Goal: Task Accomplishment & Management: Manage account settings

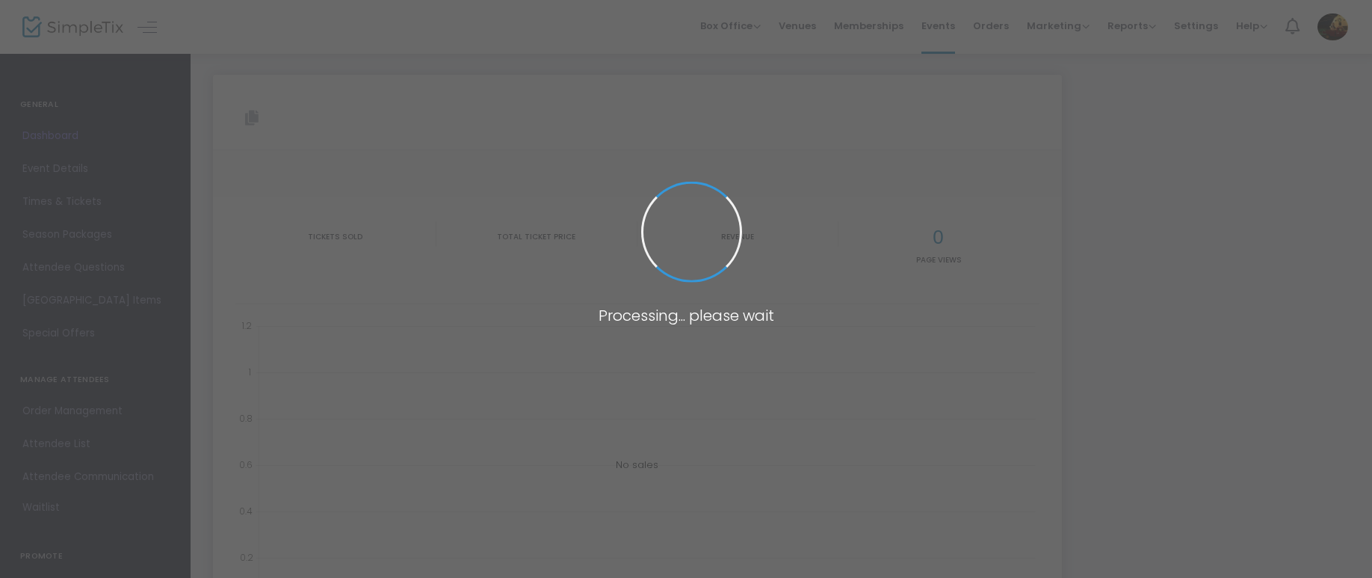
type input "[URL][DOMAIN_NAME]"
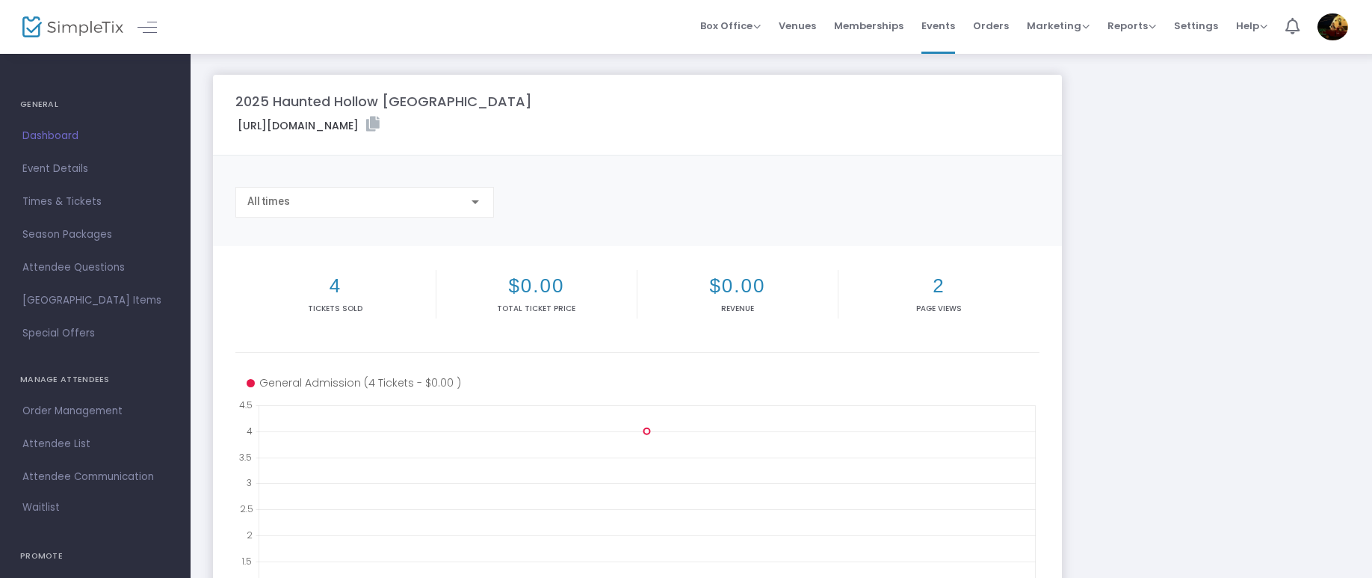
click at [40, 105] on h4 "GENERAL" at bounding box center [95, 105] width 150 height 30
click at [380, 125] on icon at bounding box center [372, 124] width 13 height 15
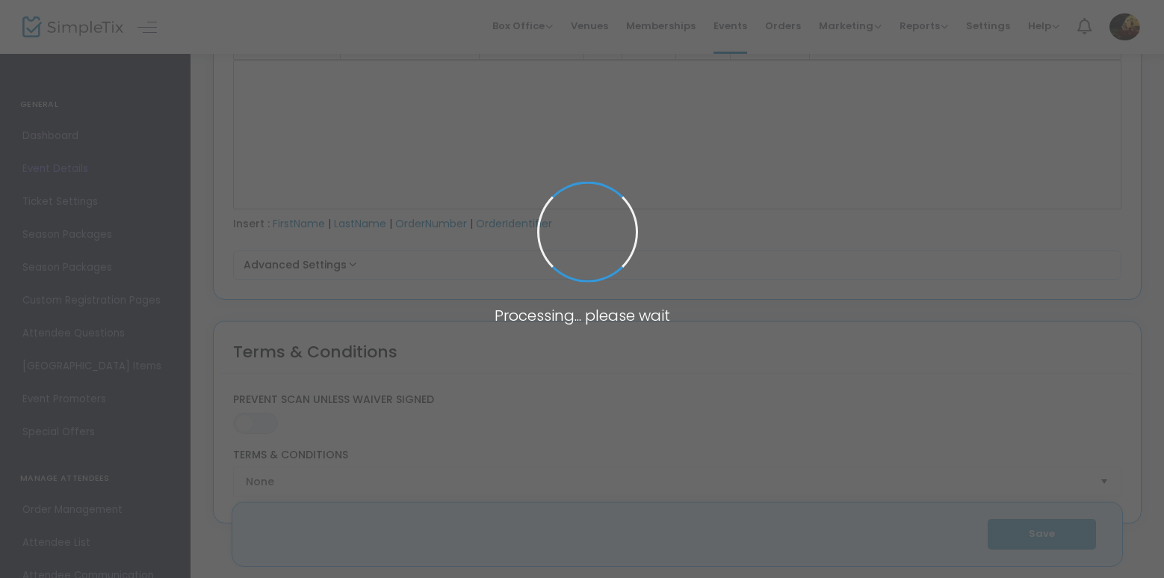
scroll to position [1942, 0]
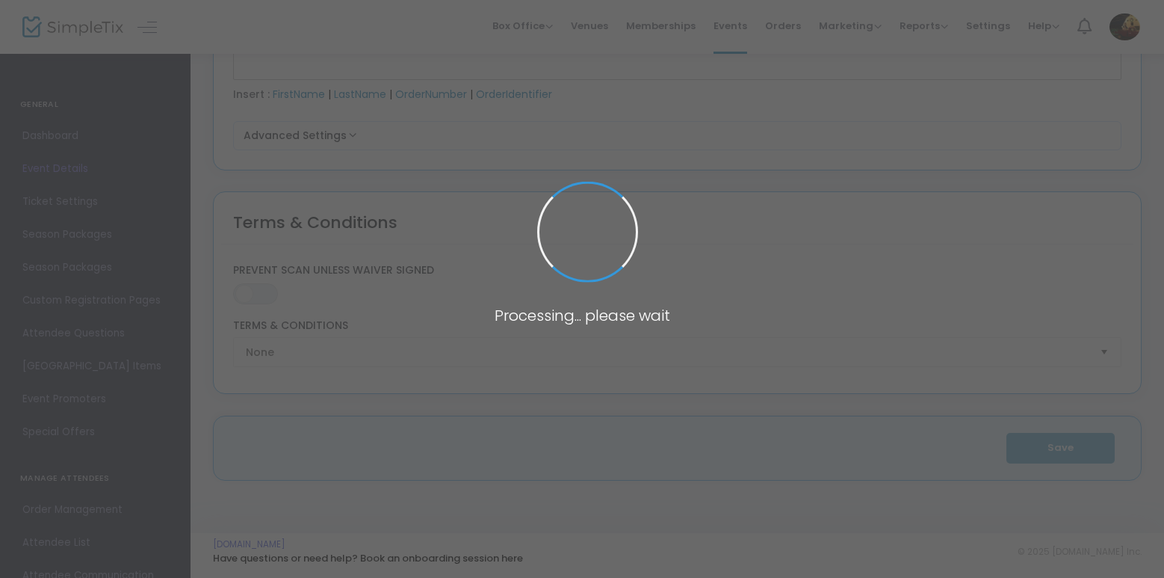
type input "2025 Haunted Hollow [GEOGRAPHIC_DATA]"
type textarea "💀 Haunted Hollow VA – 17 Years of Fear 💀Since Oct 2009, Haunted Hollow has drag…"
type input "Buy Tickets"
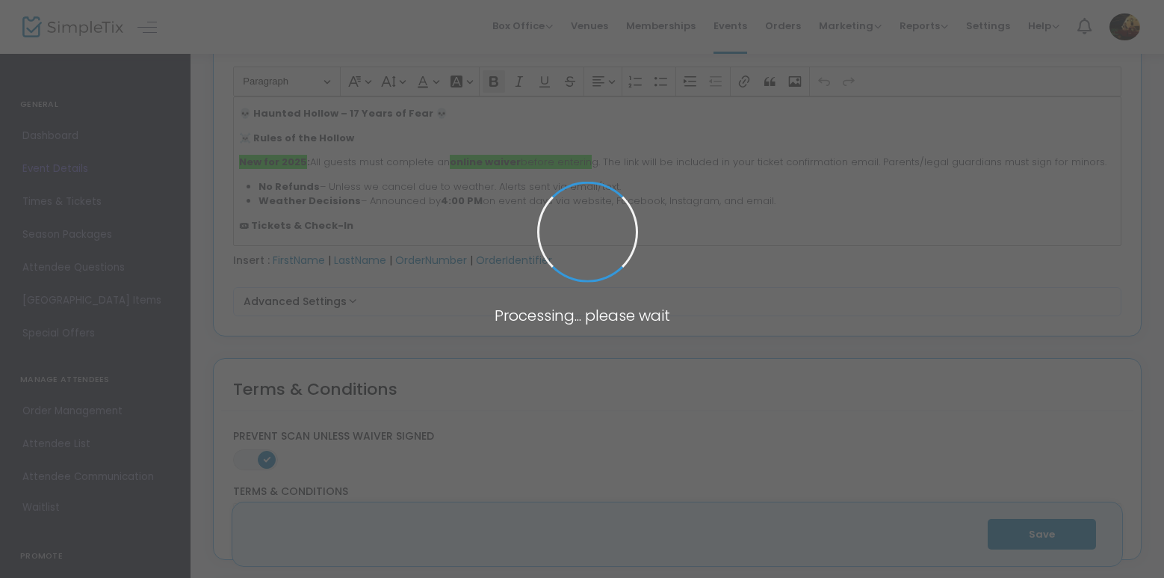
type input "Haunted Hollow VA"
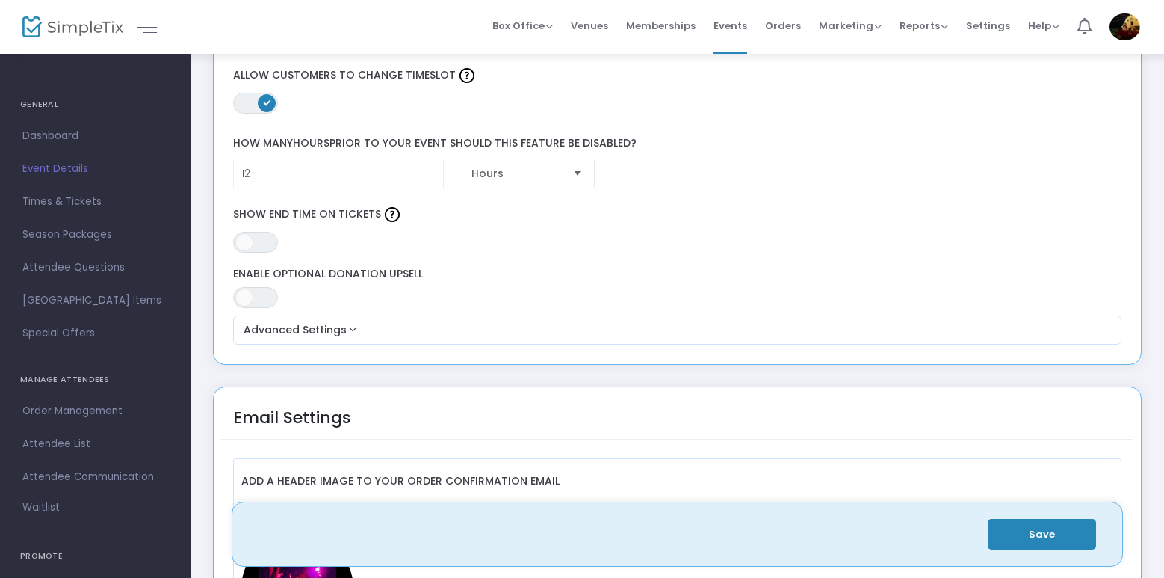
scroll to position [1420, 0]
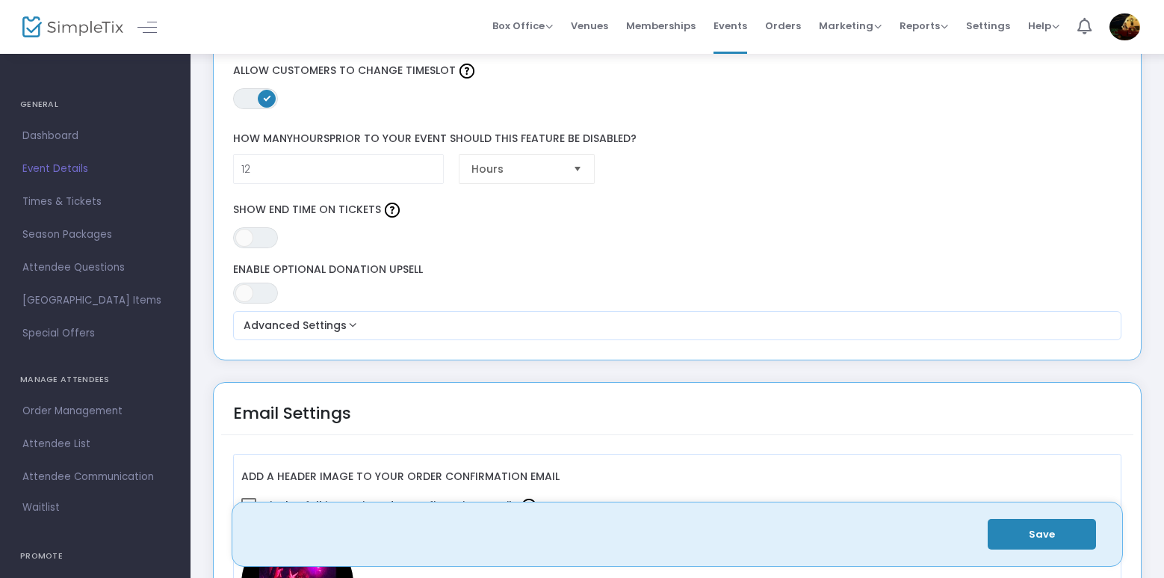
click at [1124, 20] on img at bounding box center [1125, 26] width 31 height 27
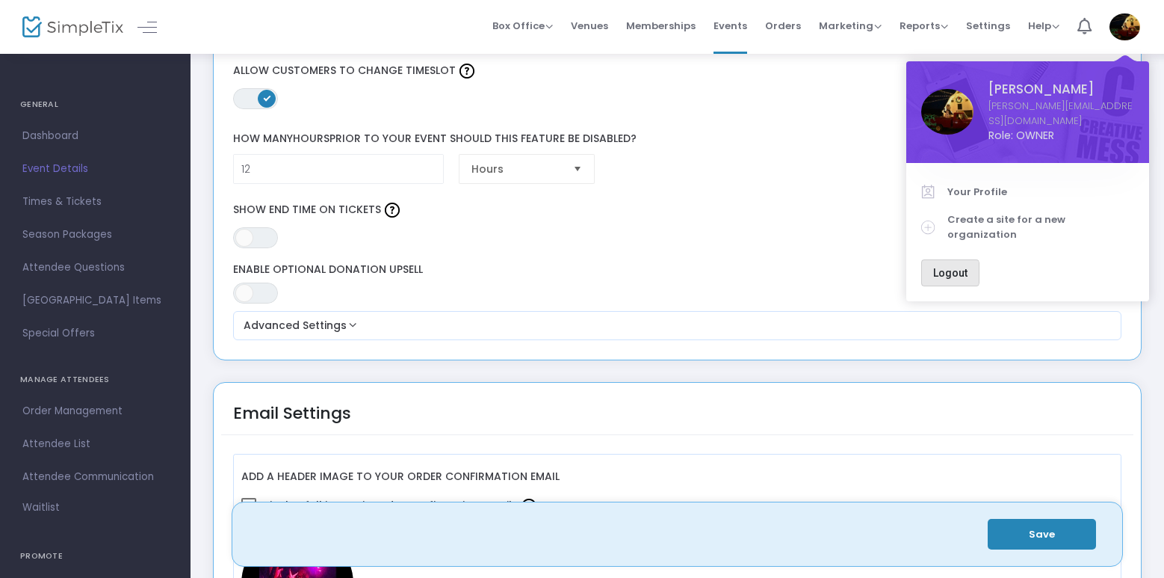
click at [950, 267] on span "Logout" at bounding box center [950, 273] width 34 height 12
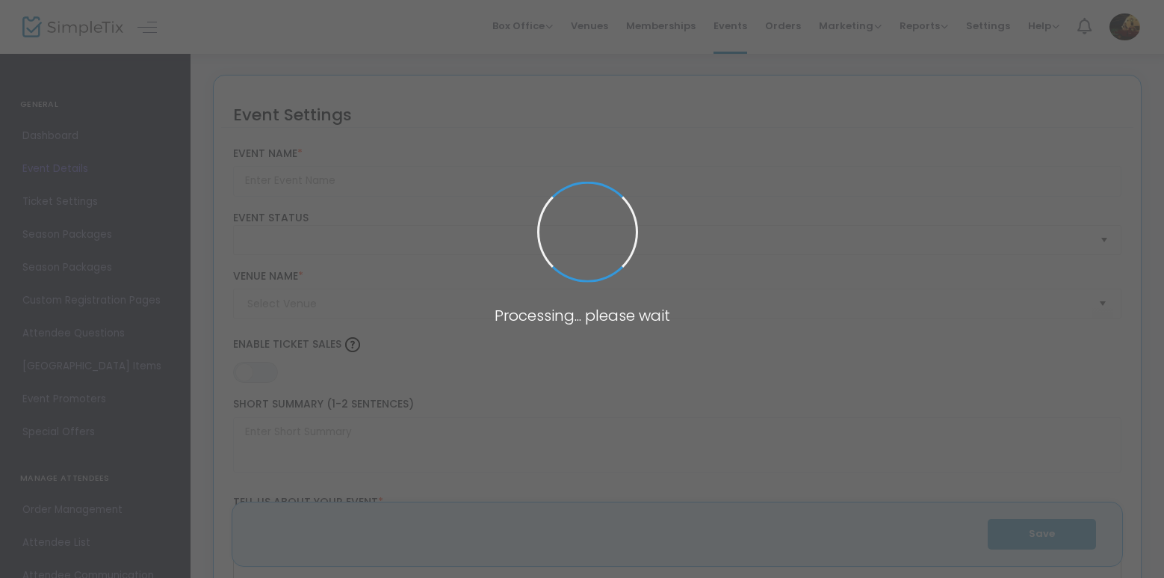
type input "2025 Haunted Hollow [GEOGRAPHIC_DATA]"
type textarea "💀 Haunted Hollow VA – 17 Years of Fear 💀Since Oct 2009, Haunted Hollow has drag…"
type input "Buy Tickets"
type input "Haunted Hollow VA"
